Goal: Check status

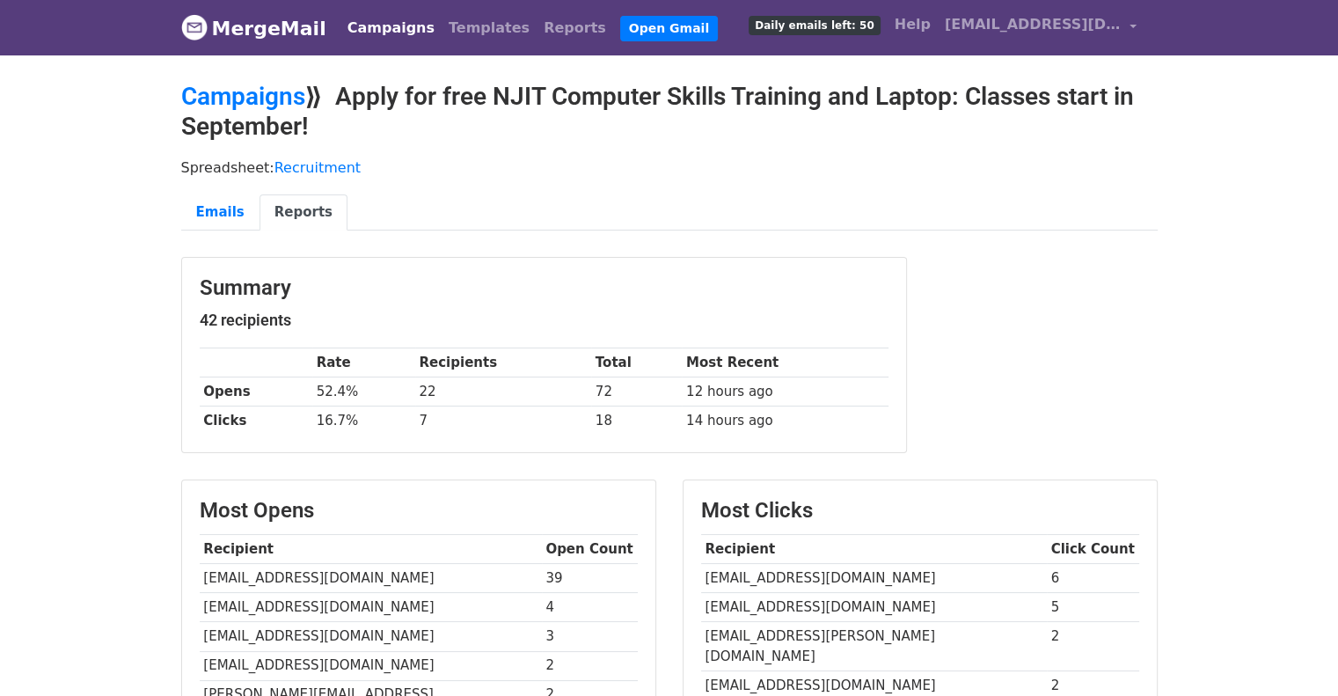
click at [244, 33] on link "MergeMail" at bounding box center [253, 28] width 145 height 37
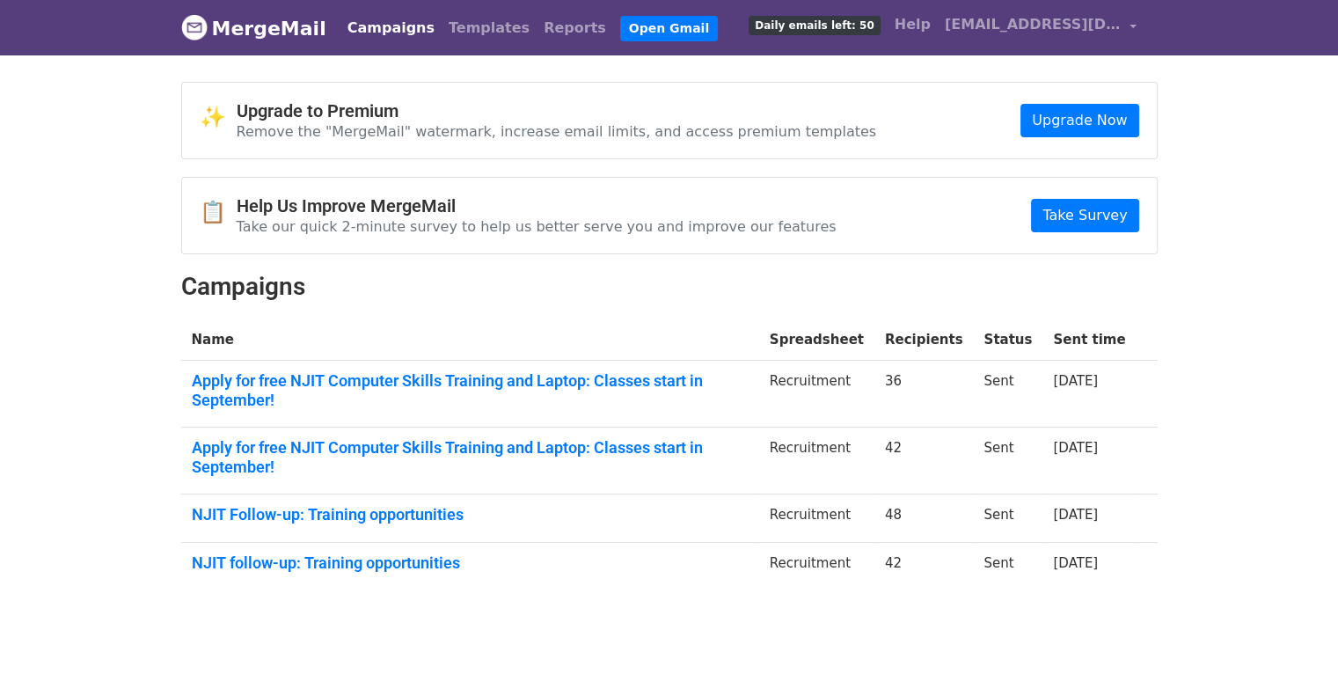
click at [371, 29] on link "Campaigns" at bounding box center [391, 28] width 101 height 35
click at [522, 375] on link "Apply for free NJIT Computer Skills Training and Laptop: Classes start in Septe…" at bounding box center [470, 390] width 557 height 38
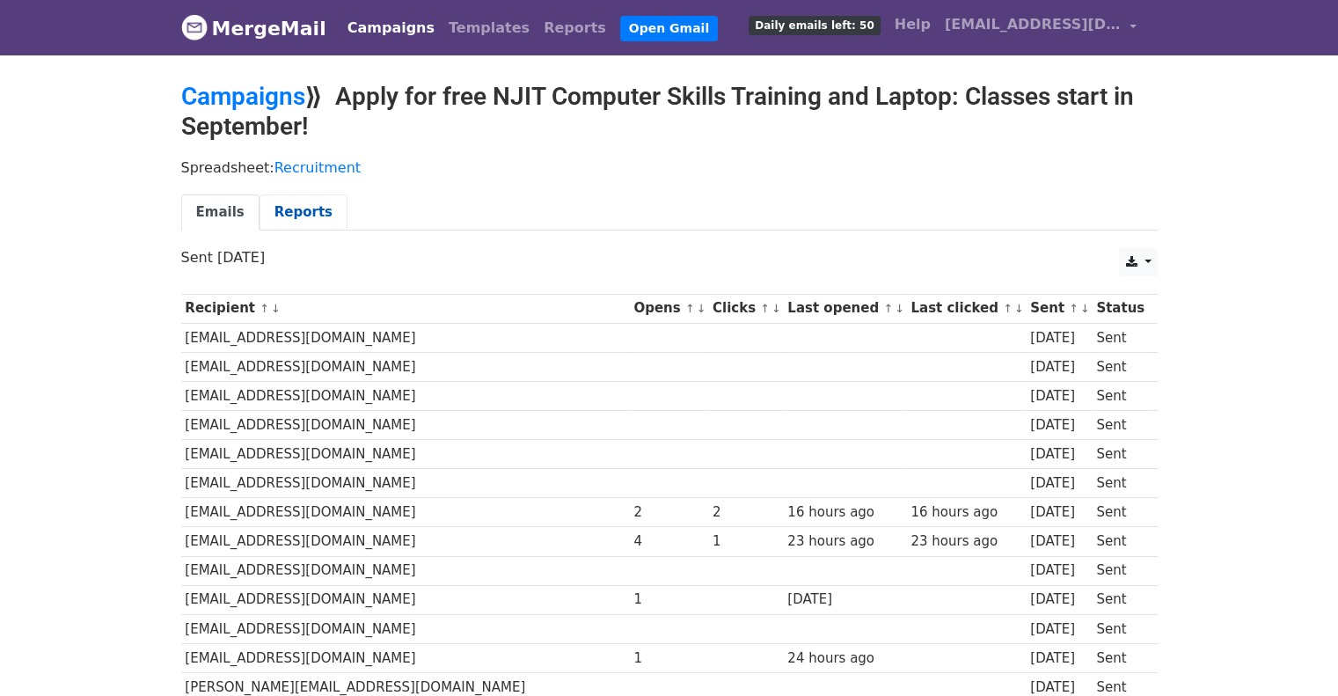
click at [273, 202] on link "Reports" at bounding box center [304, 212] width 88 height 36
